Goal: Find specific page/section: Find specific page/section

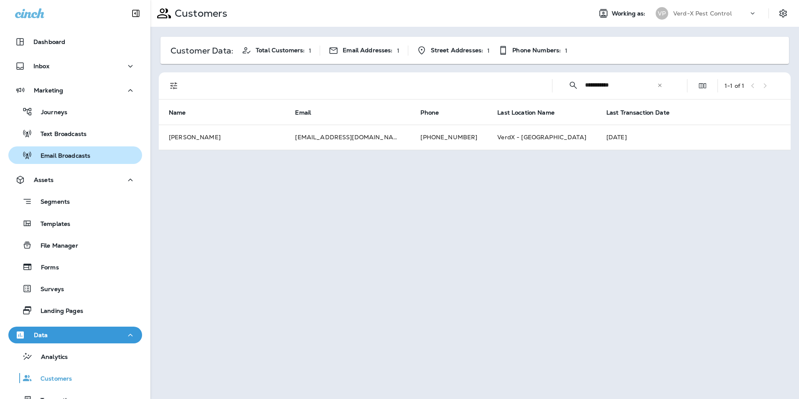
click at [57, 155] on p "Email Broadcasts" at bounding box center [61, 156] width 58 height 8
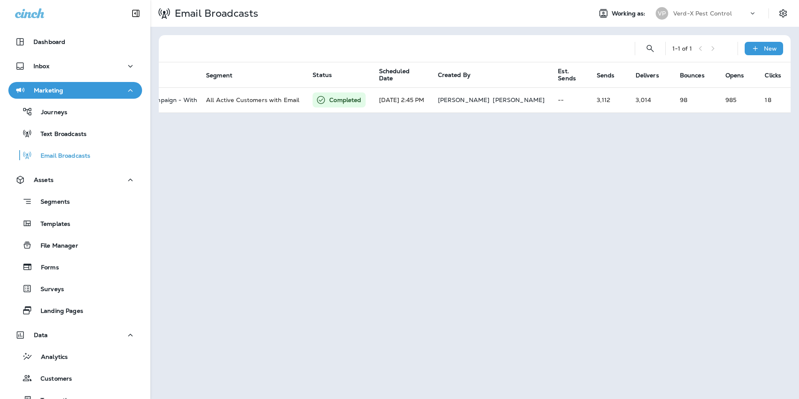
scroll to position [0, 96]
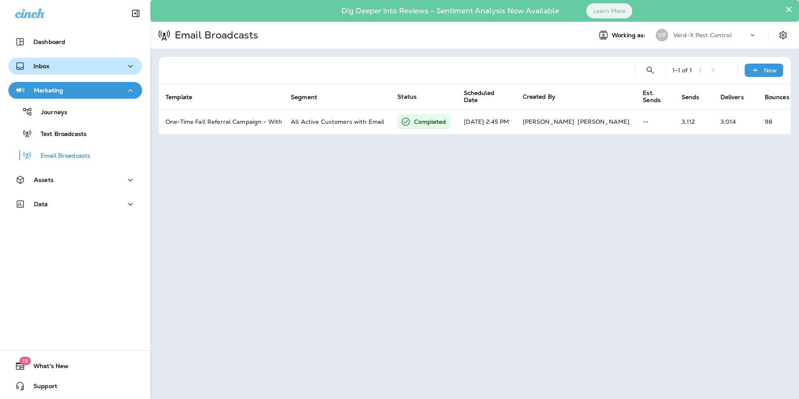
click at [42, 70] on div "Inbox" at bounding box center [32, 66] width 34 height 10
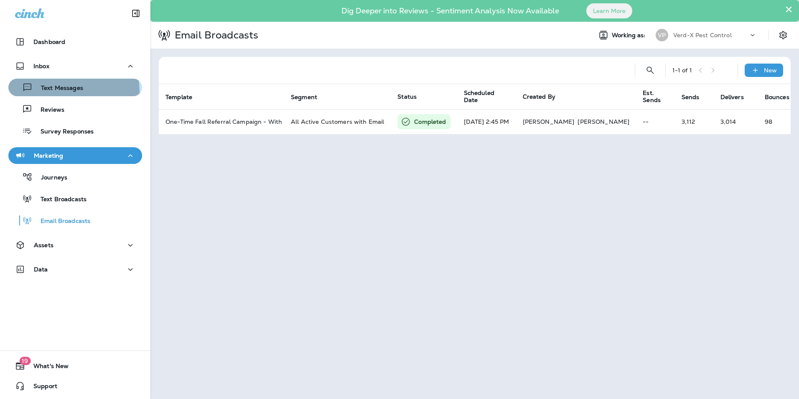
click at [63, 92] on p "Text Messages" at bounding box center [58, 88] width 51 height 8
